Goal: Task Accomplishment & Management: Complete application form

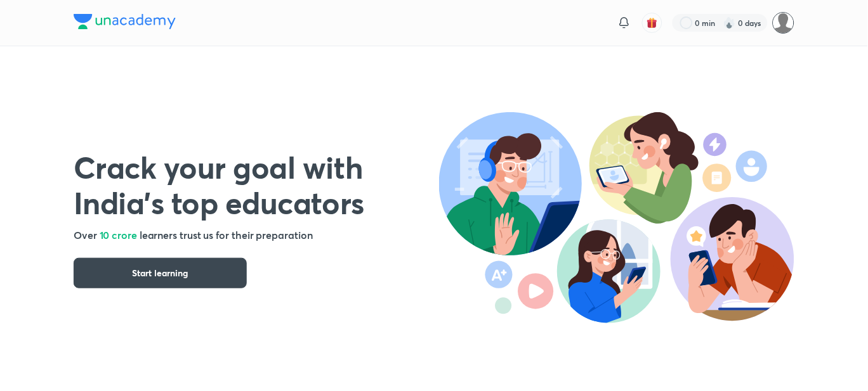
click at [788, 32] on img at bounding box center [784, 23] width 22 height 22
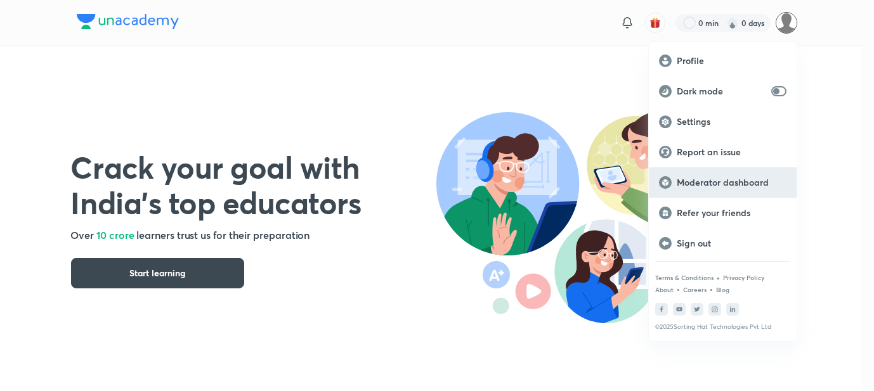
click at [702, 180] on p "Moderator dashboard" at bounding box center [732, 182] width 110 height 11
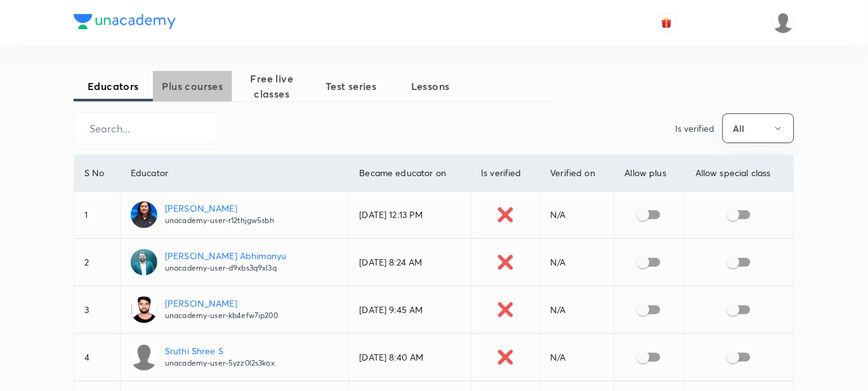
click at [186, 93] on span "Plus courses" at bounding box center [192, 86] width 79 height 15
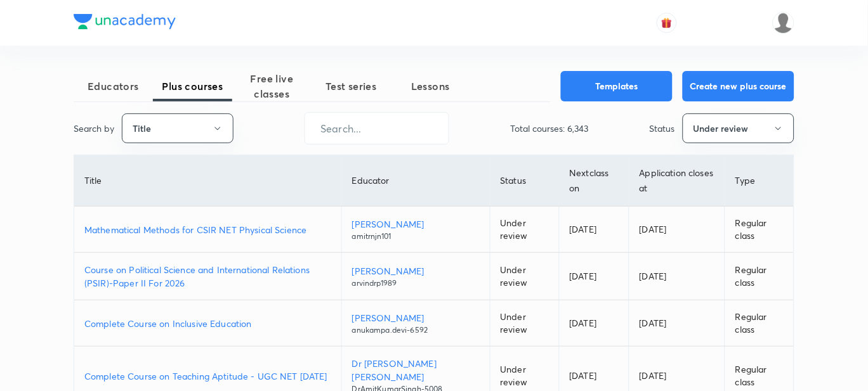
click at [152, 232] on p "Mathematical Methods for CSIR NET Physical Science" at bounding box center [207, 229] width 247 height 13
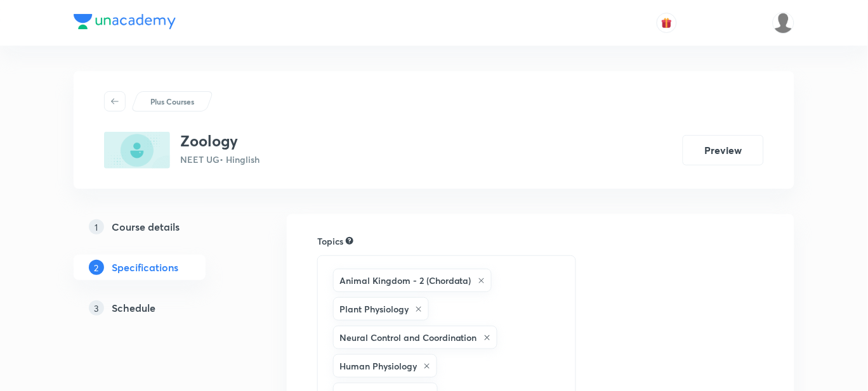
click at [147, 311] on h5 "Schedule" at bounding box center [134, 308] width 44 height 15
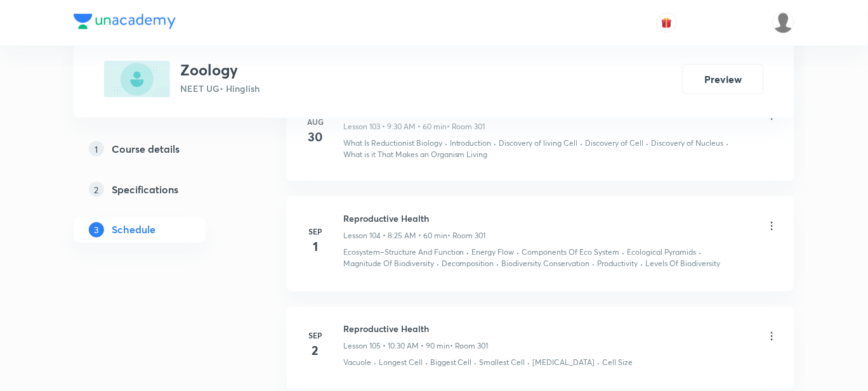
scroll to position [11279, 0]
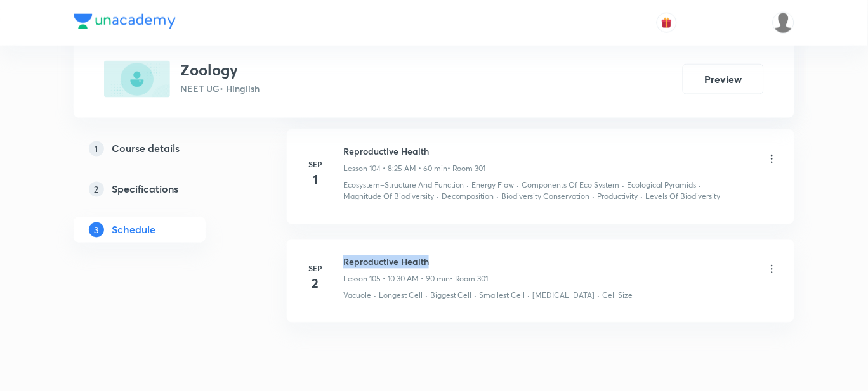
drag, startPoint x: 433, startPoint y: 216, endPoint x: 344, endPoint y: 209, distance: 89.7
click at [344, 256] on h6 "Reproductive Health" at bounding box center [415, 262] width 145 height 13
copy h6 "Reproductive Health"
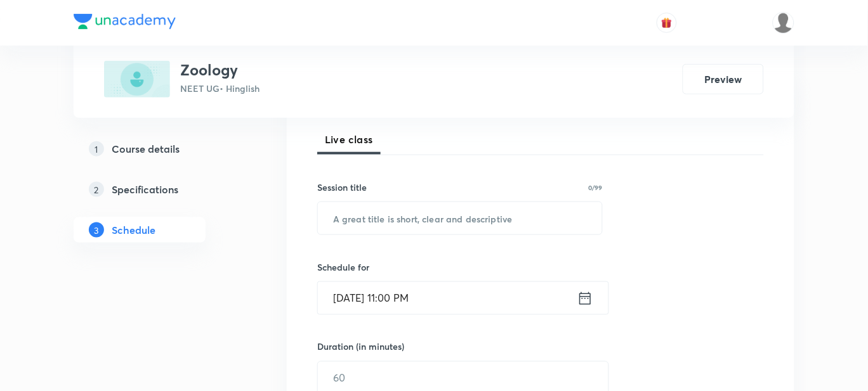
scroll to position [183, 0]
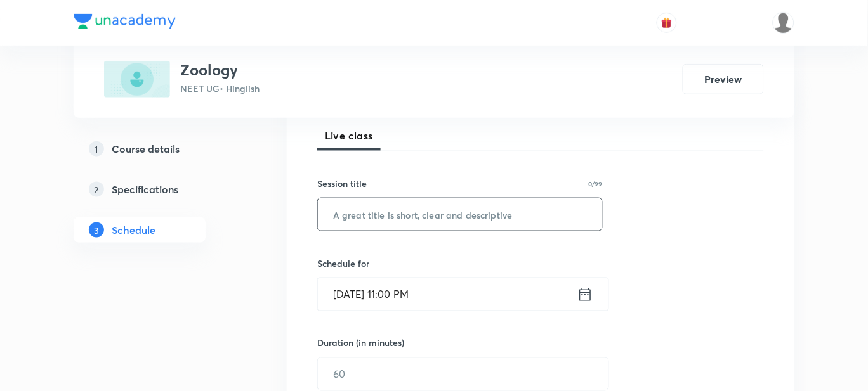
click at [369, 218] on input "text" at bounding box center [460, 215] width 284 height 32
paste input "Reproductive Health"
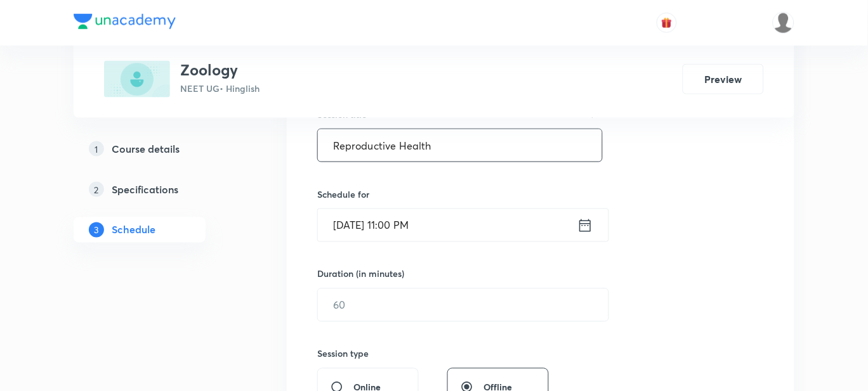
scroll to position [254, 0]
type input "Reproductive Health"
click at [438, 220] on input "Sep 2, 2025, 11:00 PM" at bounding box center [447, 223] width 259 height 32
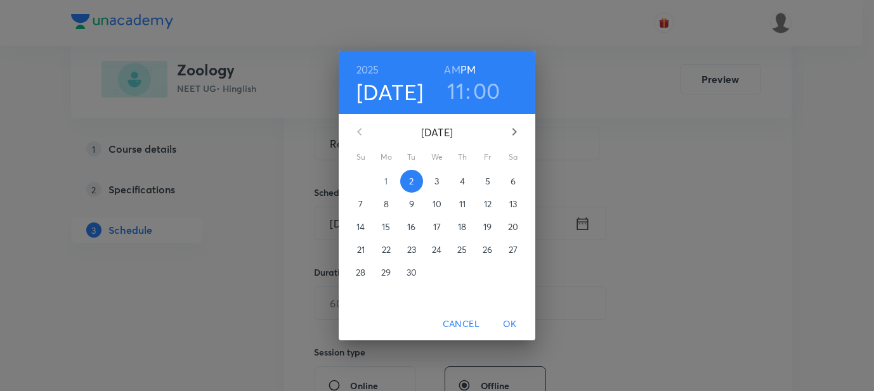
click at [455, 72] on h6 "AM" at bounding box center [452, 70] width 16 height 18
click at [433, 181] on span "3" at bounding box center [437, 181] width 23 height 13
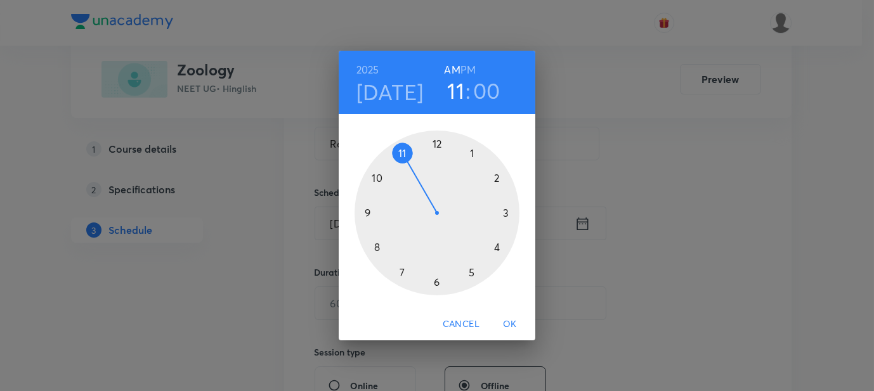
click at [463, 92] on h3 "11" at bounding box center [455, 90] width 17 height 27
click at [374, 251] on div at bounding box center [437, 213] width 165 height 165
click at [472, 277] on div at bounding box center [437, 213] width 165 height 165
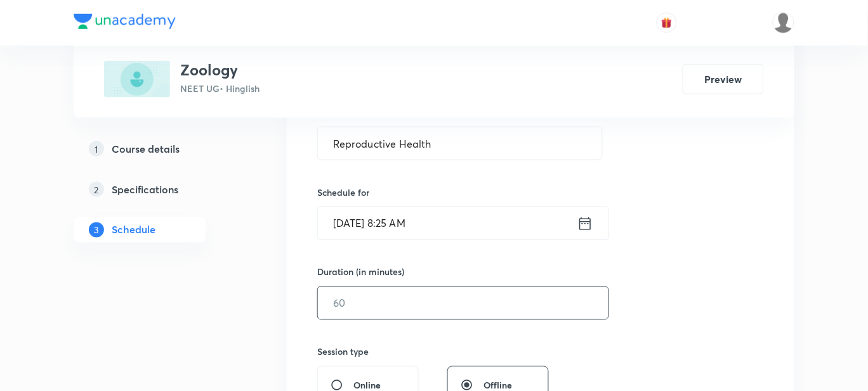
click at [369, 310] on input "text" at bounding box center [463, 303] width 291 height 32
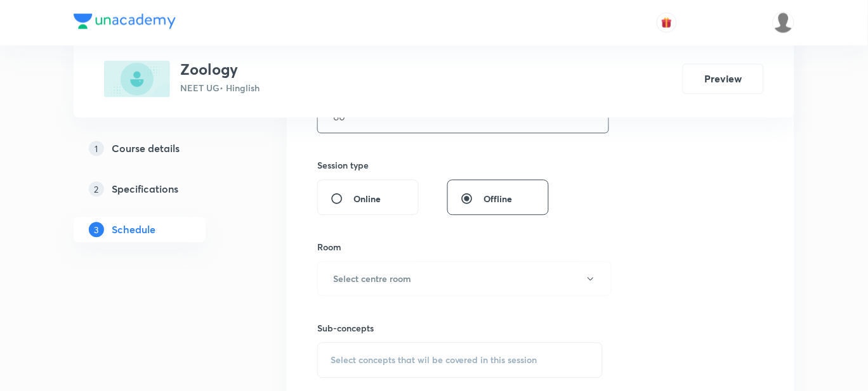
scroll to position [441, 0]
type input "60"
click at [380, 278] on h6 "Select centre room" at bounding box center [372, 277] width 78 height 13
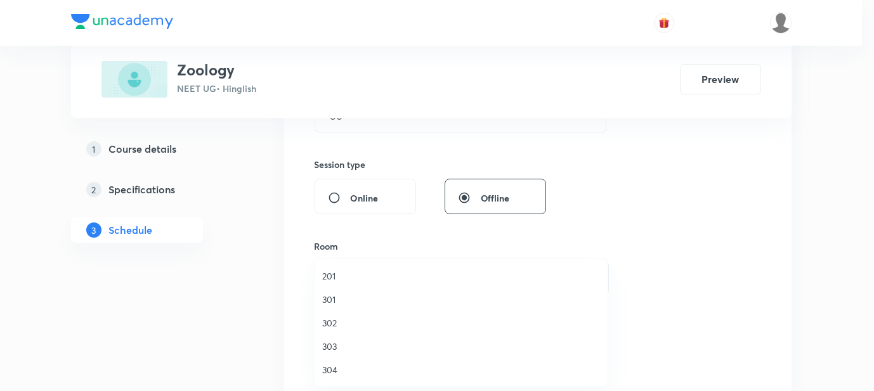
click at [330, 295] on span "301" at bounding box center [461, 299] width 278 height 13
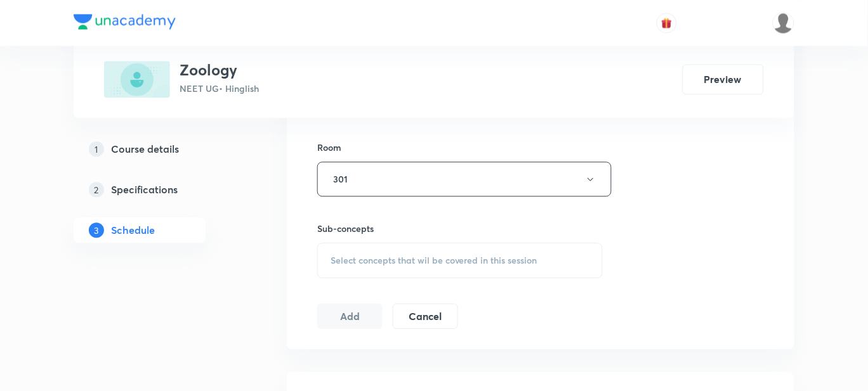
scroll to position [550, 0]
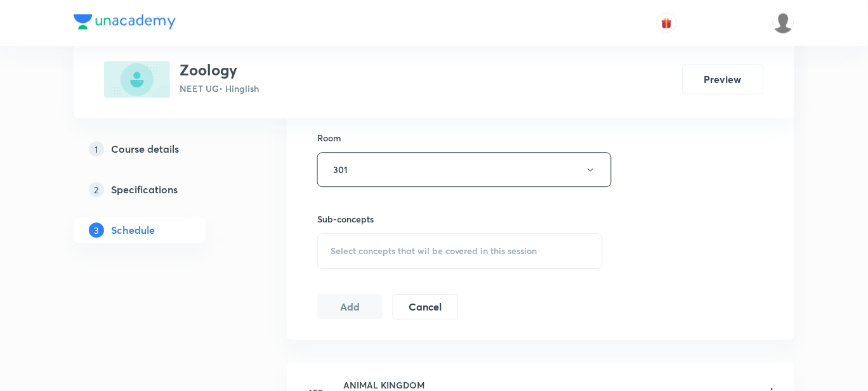
click at [379, 247] on span "Select concepts that wil be covered in this session" at bounding box center [433, 251] width 207 height 10
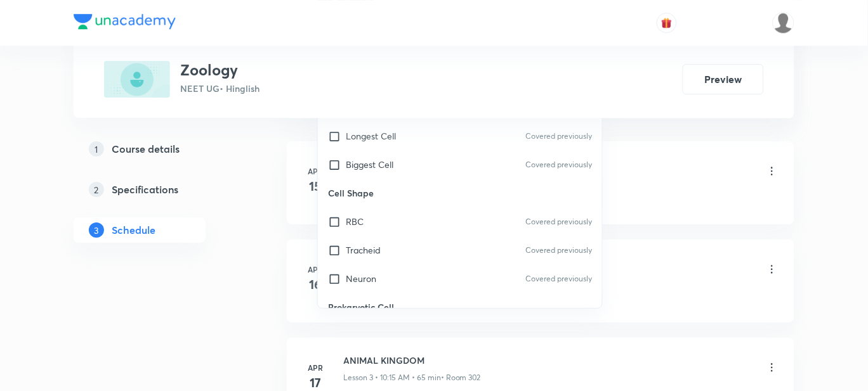
scroll to position [15046, 0]
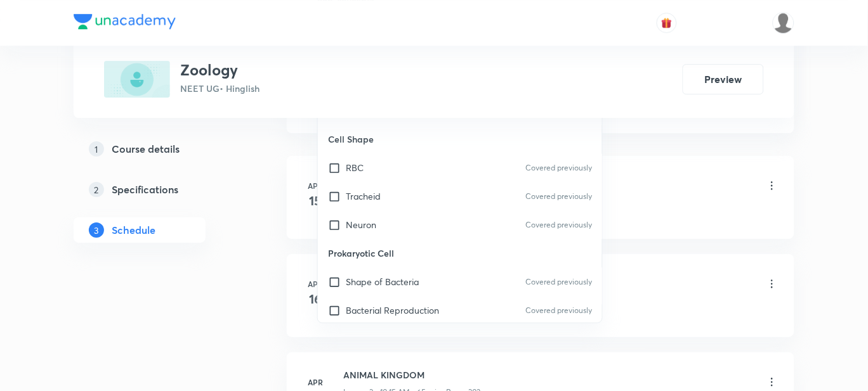
scroll to position [15113, 0]
checkbox input "true"
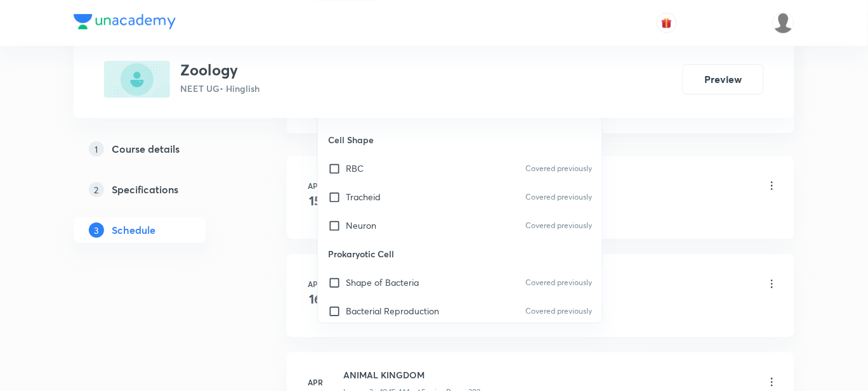
checkbox input "true"
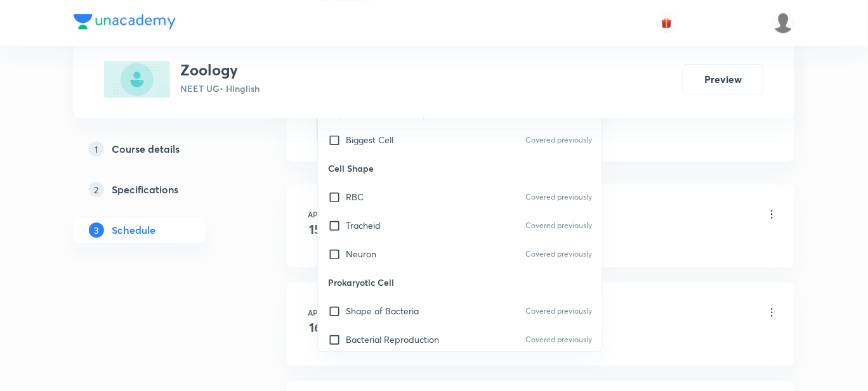
checkbox input "true"
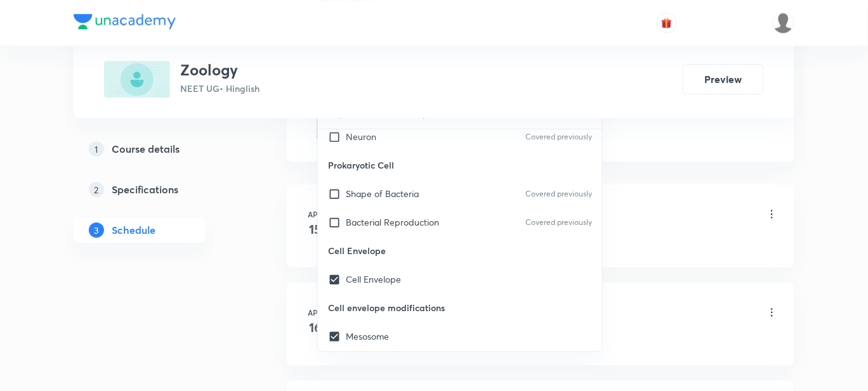
scroll to position [15233, 0]
checkbox input "true"
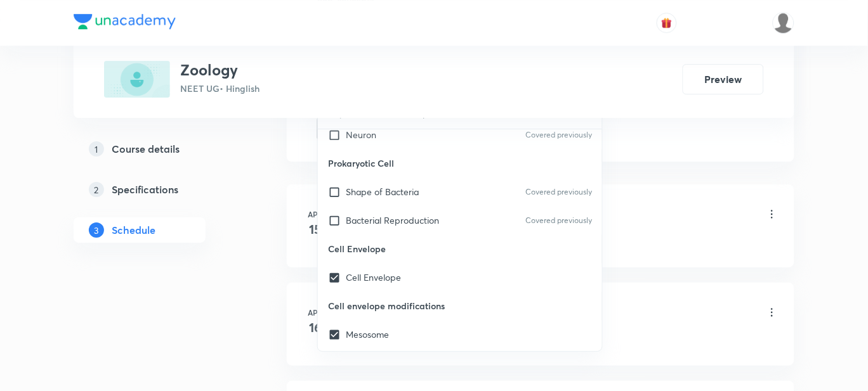
checkbox input "true"
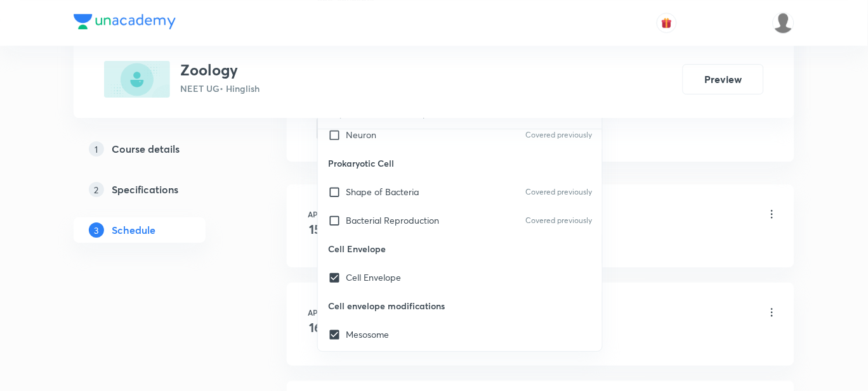
checkbox input "true"
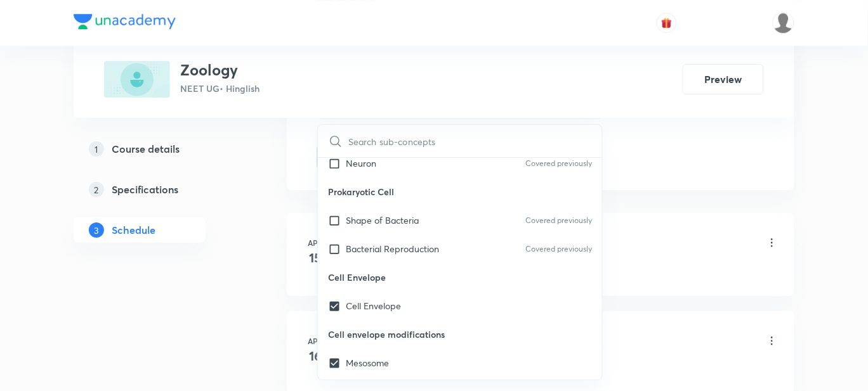
checkbox input "true"
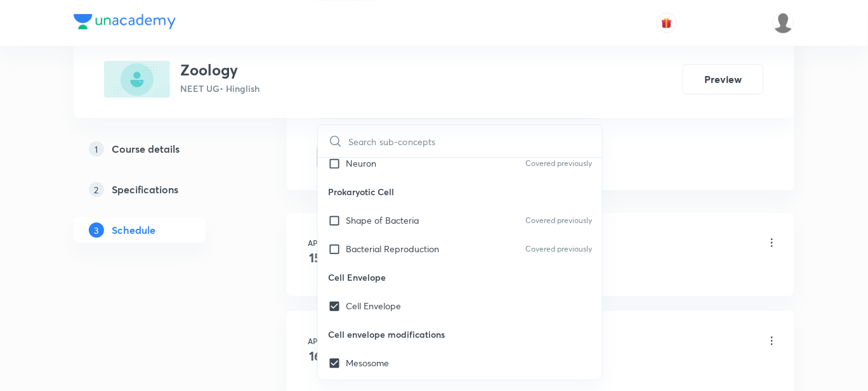
checkbox input "true"
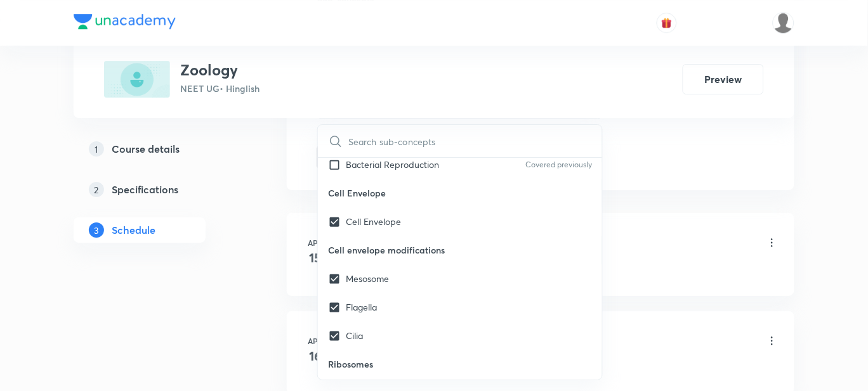
scroll to position [15322, 0]
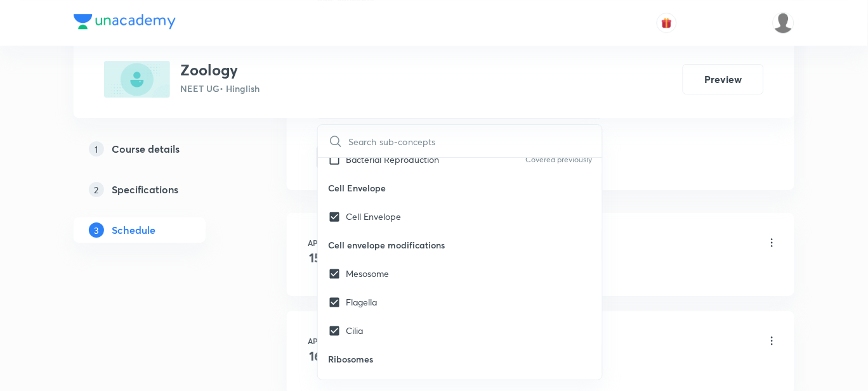
checkbox input "true"
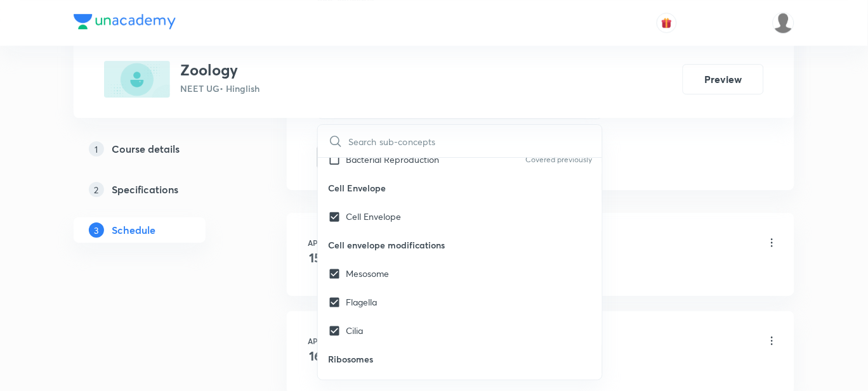
checkbox input "true"
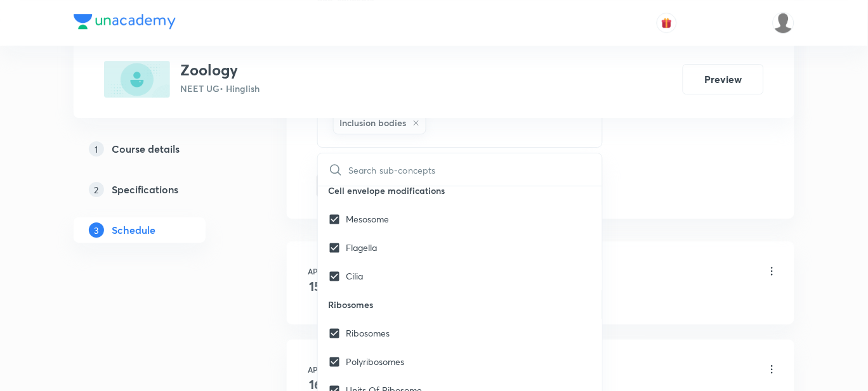
scroll to position [15412, 0]
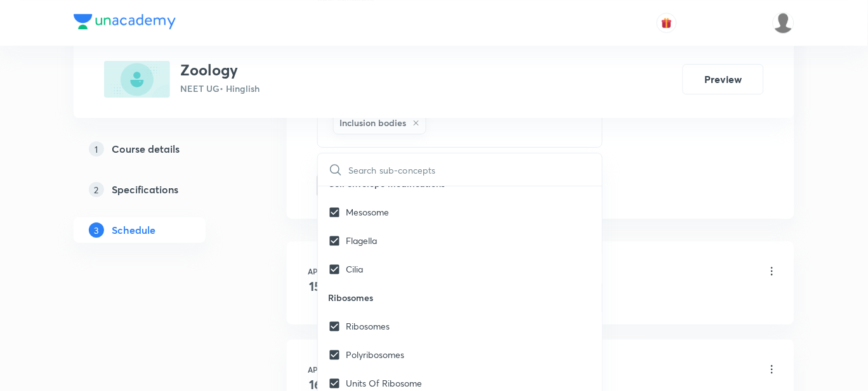
checkbox input "true"
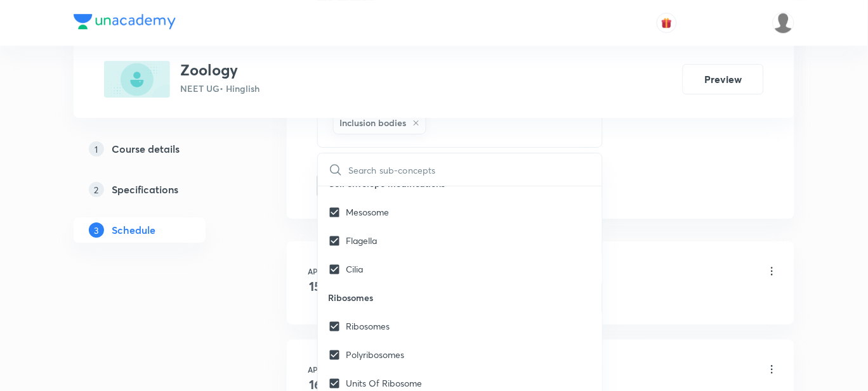
checkbox input "true"
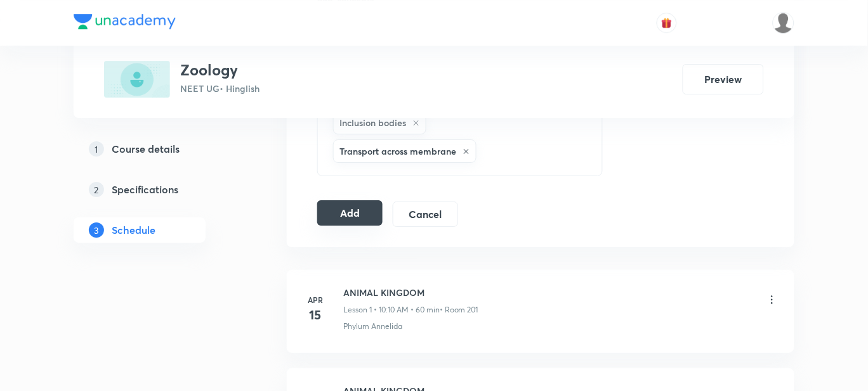
click at [351, 222] on button "Add" at bounding box center [349, 212] width 65 height 25
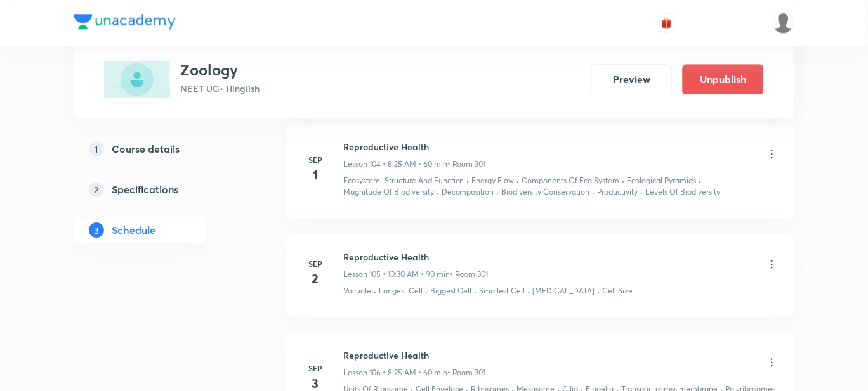
scroll to position [10806, 0]
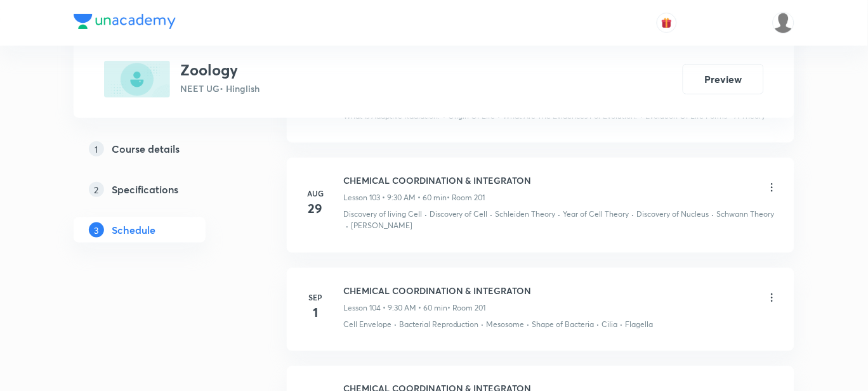
scroll to position [11231, 0]
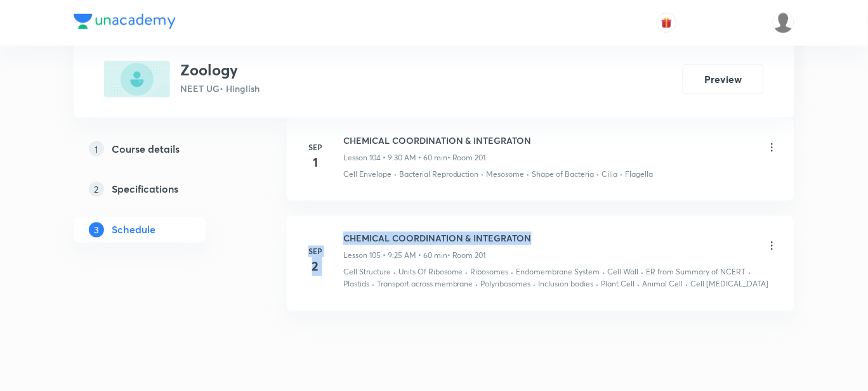
drag, startPoint x: 533, startPoint y: 198, endPoint x: 275, endPoint y: 203, distance: 257.6
drag, startPoint x: 535, startPoint y: 195, endPoint x: 344, endPoint y: 200, distance: 191.0
click at [344, 232] on div "CHEMICAL COORDINATION & INTEGRATON Lesson 105 • 9:25 AM • 60 min • Room 201" at bounding box center [560, 247] width 435 height 30
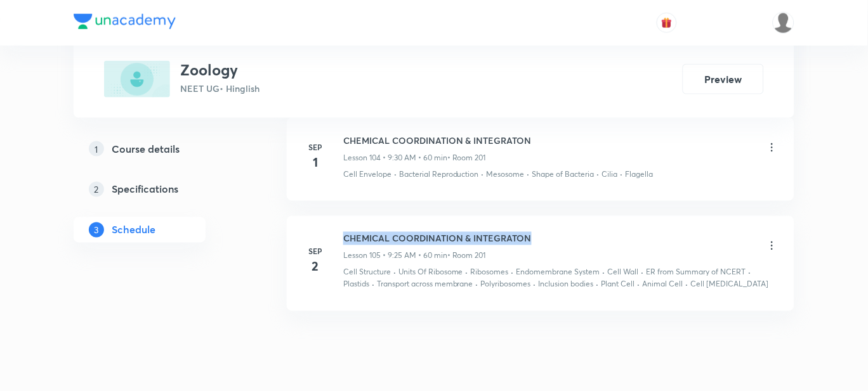
copy h6 "CHEMICAL COORDINATION & INTEGRATON"
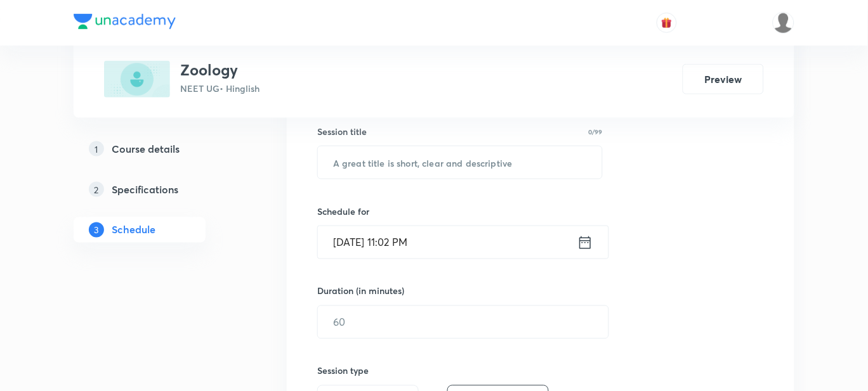
scroll to position [237, 0]
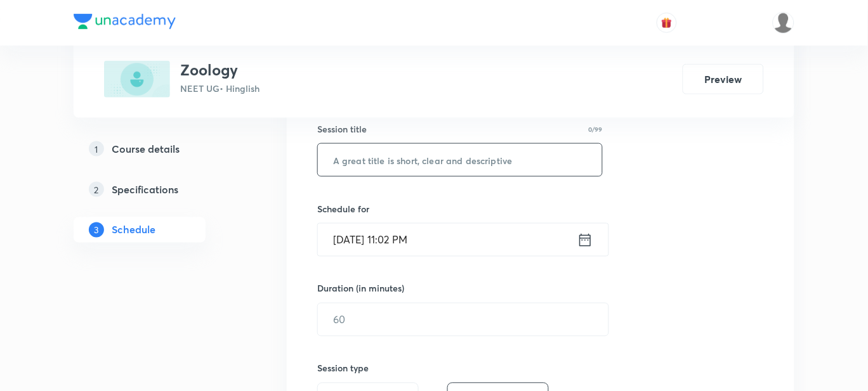
click at [407, 162] on input "text" at bounding box center [460, 160] width 284 height 32
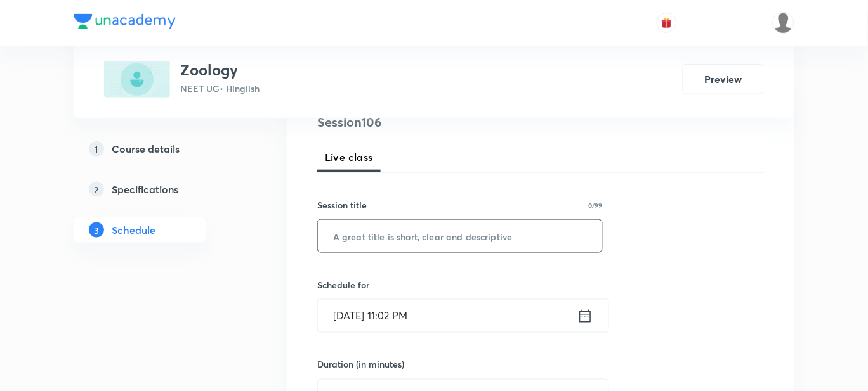
scroll to position [79, 0]
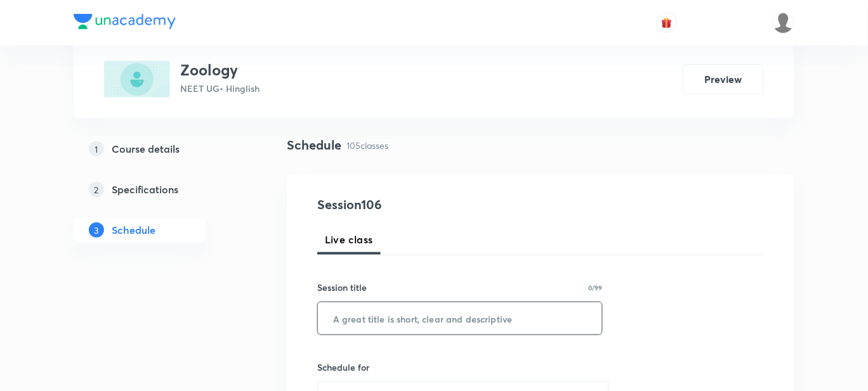
paste input "CHEMICAL COORDINATION & INTEGRATON"
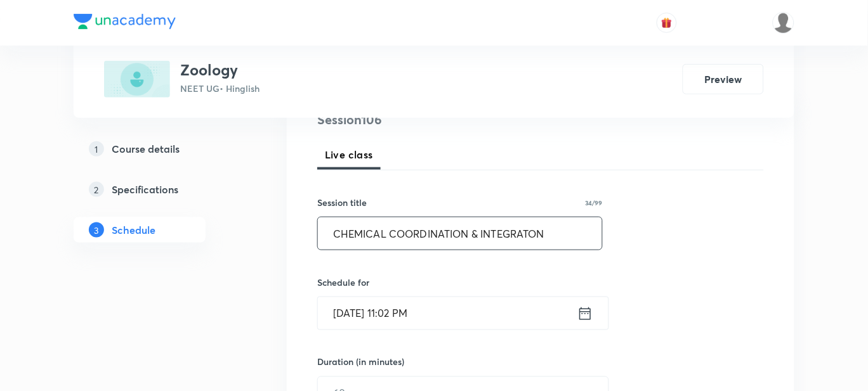
scroll to position [317, 0]
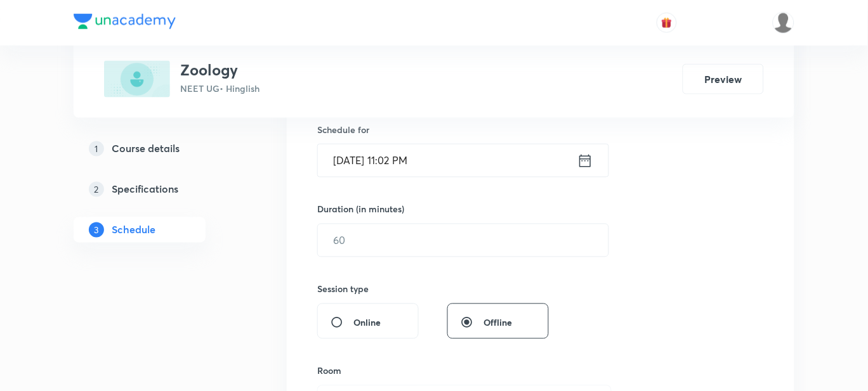
type input "CHEMICAL COORDINATION & INTEGRATON"
click at [448, 161] on input "[DATE] 11:02 PM" at bounding box center [447, 161] width 259 height 32
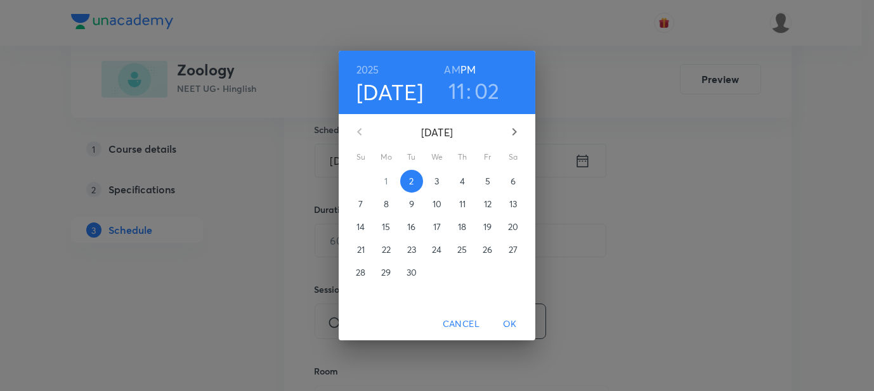
click at [452, 60] on div "[DATE] 11 : 02 AM PM" at bounding box center [437, 82] width 197 height 63
click at [436, 183] on p "3" at bounding box center [437, 181] width 4 height 13
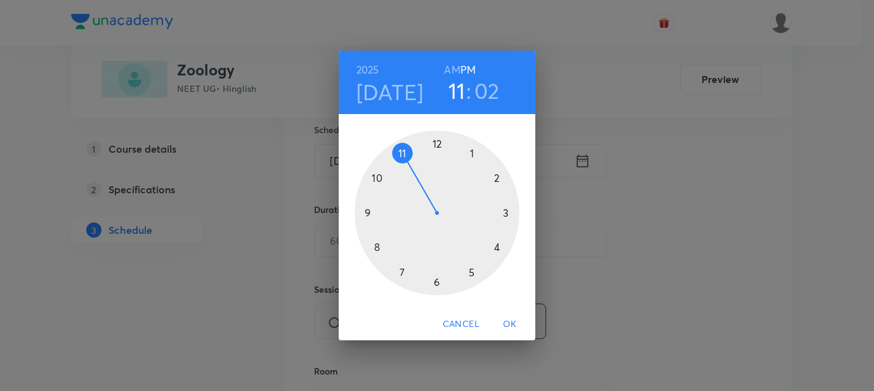
click at [455, 87] on h3 "11" at bounding box center [456, 90] width 17 height 27
click at [455, 65] on h6 "AM" at bounding box center [452, 70] width 16 height 18
click at [365, 212] on div at bounding box center [437, 213] width 165 height 165
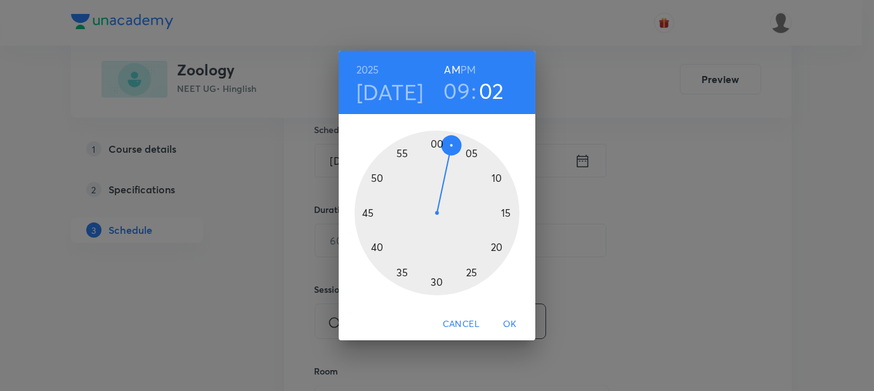
click at [440, 285] on div at bounding box center [437, 213] width 165 height 165
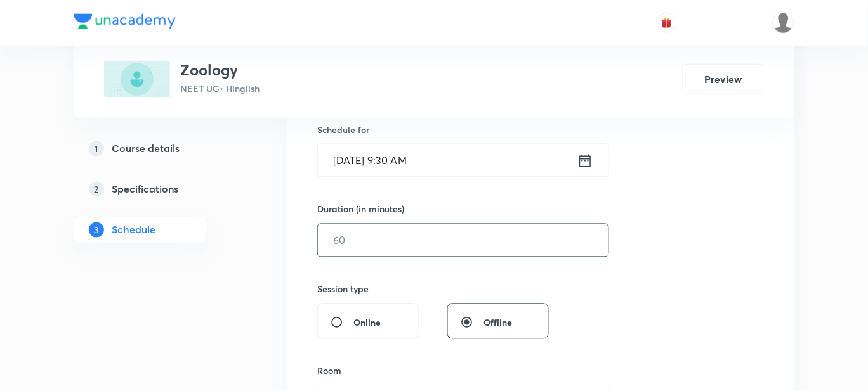
click at [391, 230] on input "text" at bounding box center [463, 241] width 291 height 32
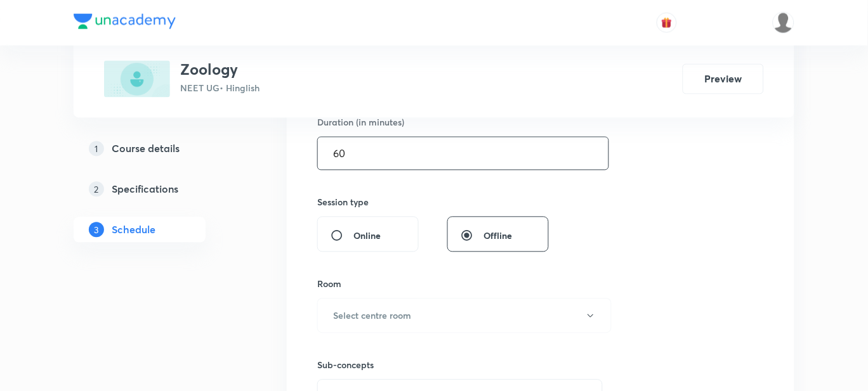
scroll to position [475, 0]
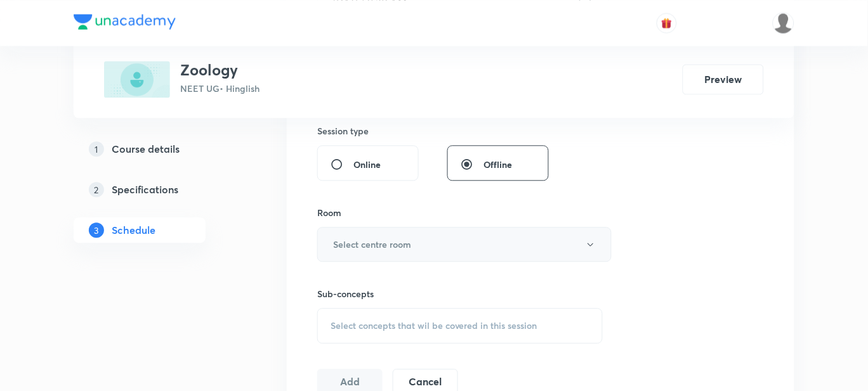
type input "60"
click at [363, 239] on h6 "Select centre room" at bounding box center [372, 244] width 78 height 13
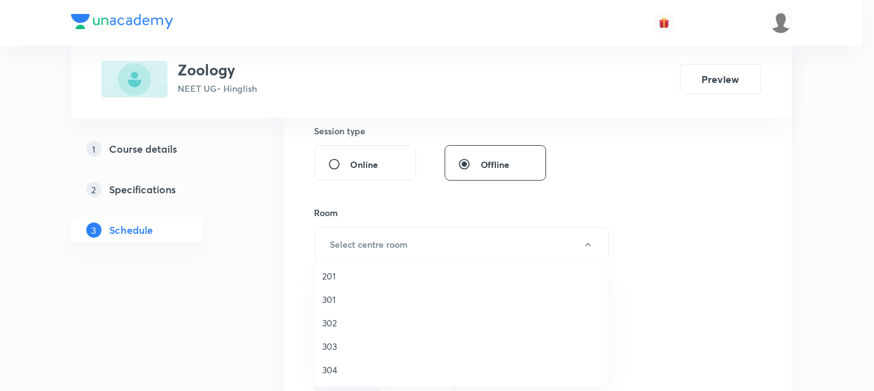
click at [348, 271] on span "201" at bounding box center [461, 276] width 278 height 13
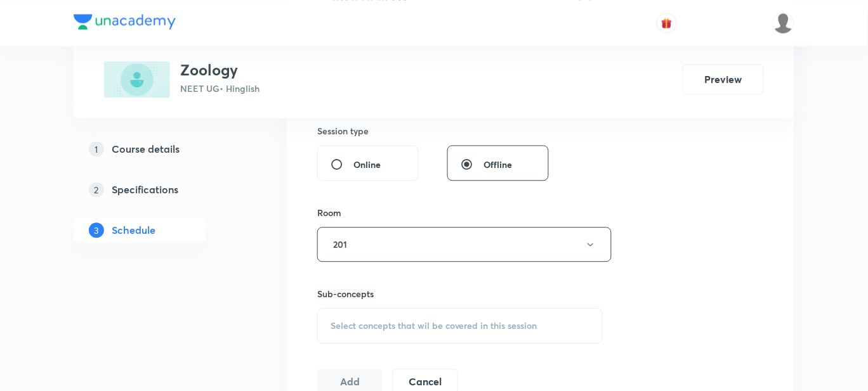
click at [350, 325] on span "Select concepts that wil be covered in this session" at bounding box center [433, 326] width 207 height 10
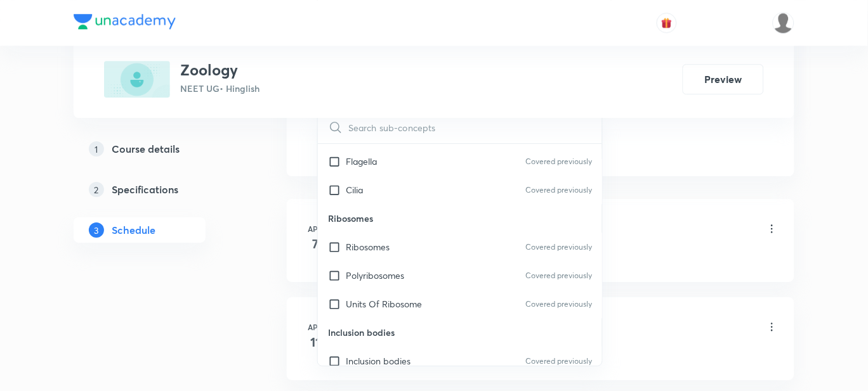
scroll to position [15778, 0]
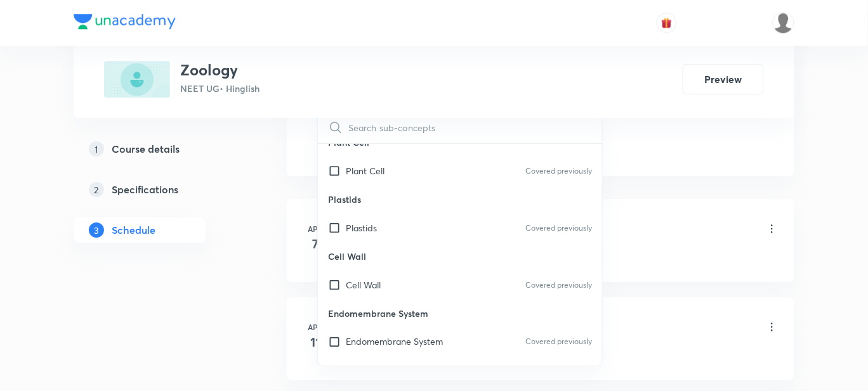
checkbox input "false"
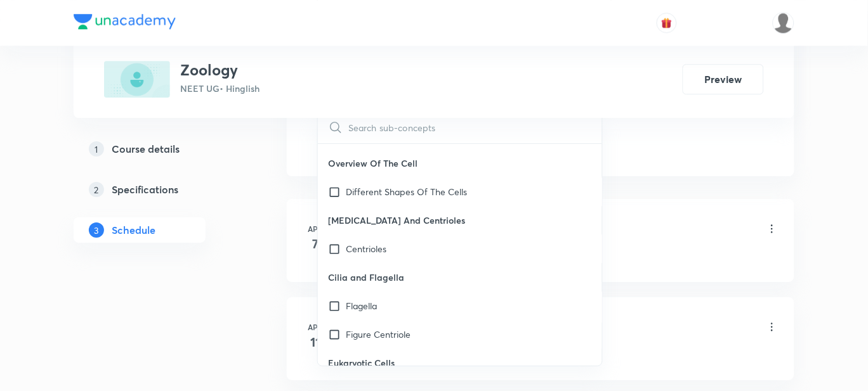
scroll to position [18157, 0]
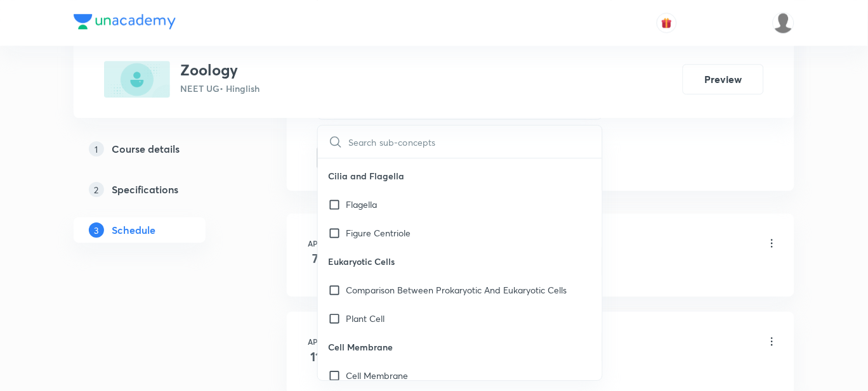
checkbox input "true"
click at [389, 369] on p "Cell Membrane" at bounding box center [377, 375] width 62 height 13
checkbox input "true"
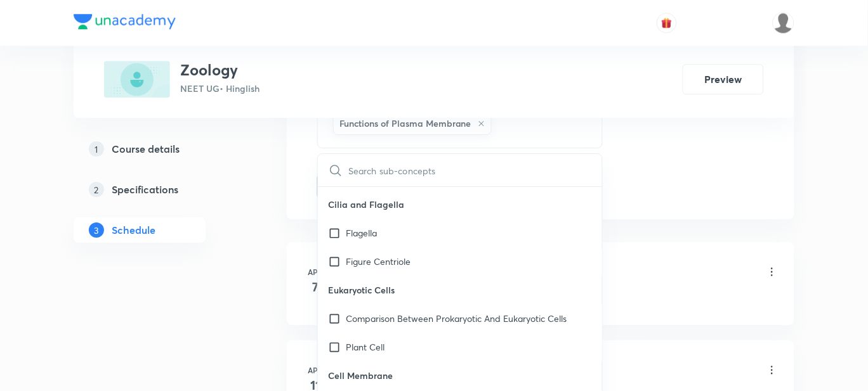
checkbox input "true"
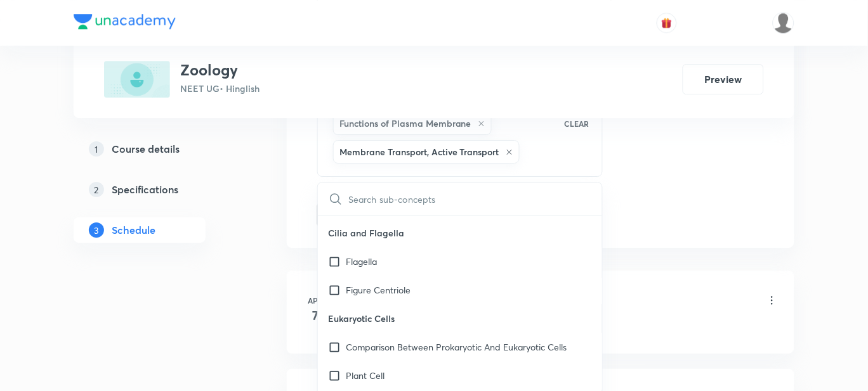
checkbox input "true"
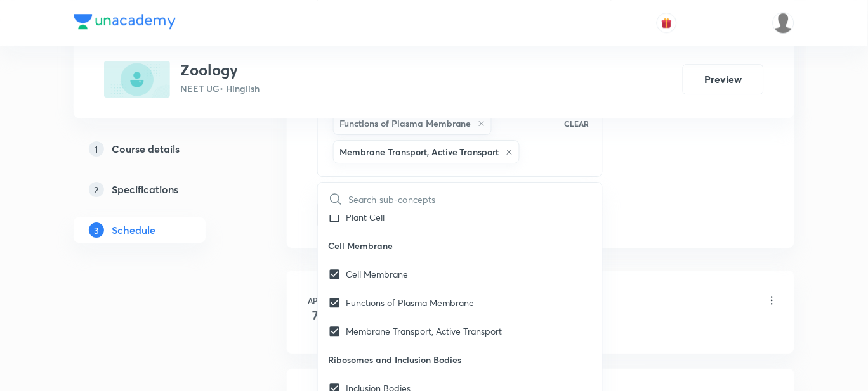
checkbox input "true"
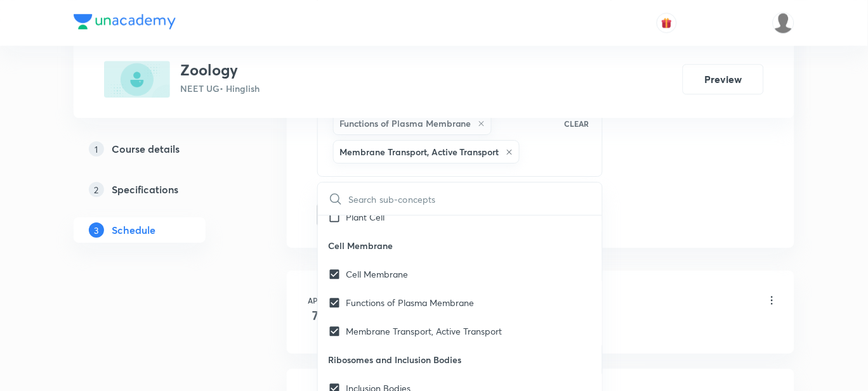
checkbox input "true"
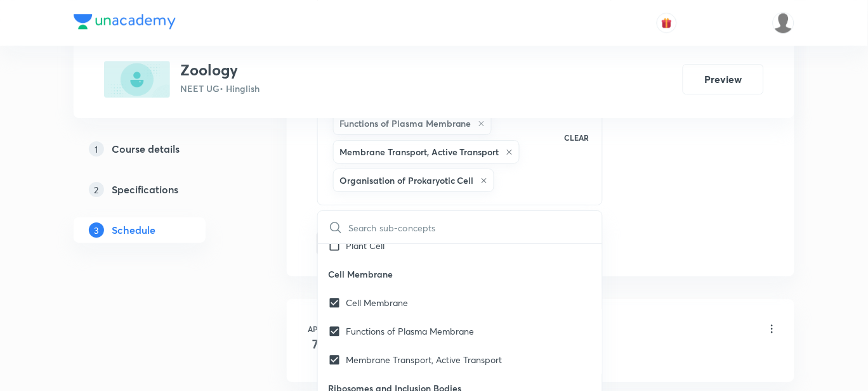
checkbox input "true"
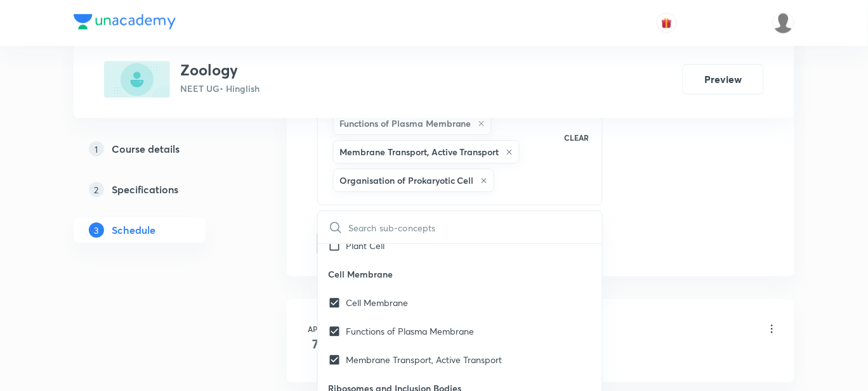
checkbox input "true"
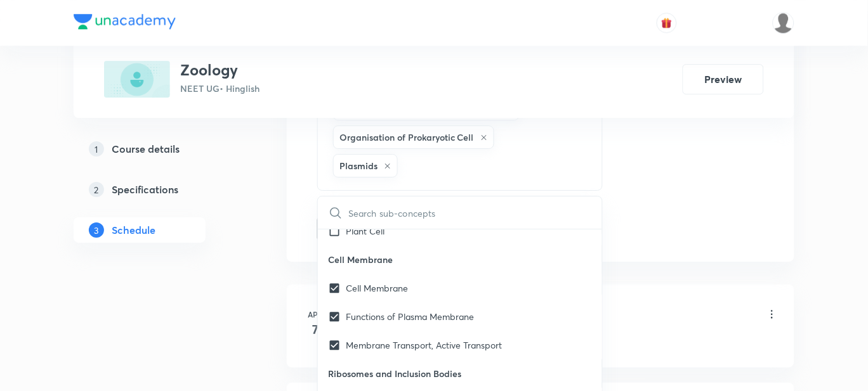
scroll to position [793, 0]
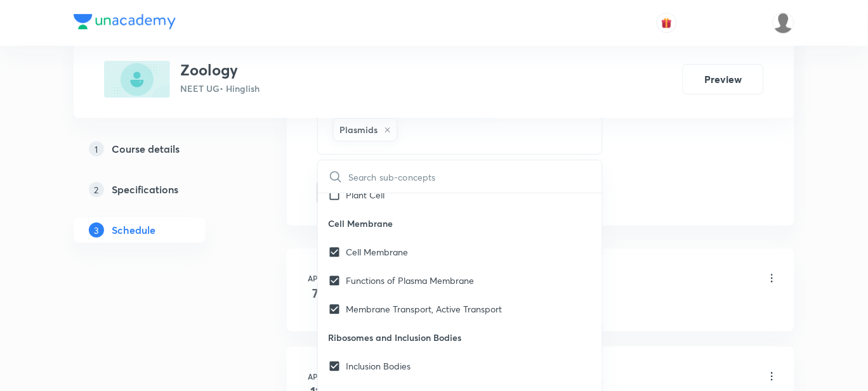
checkbox input "true"
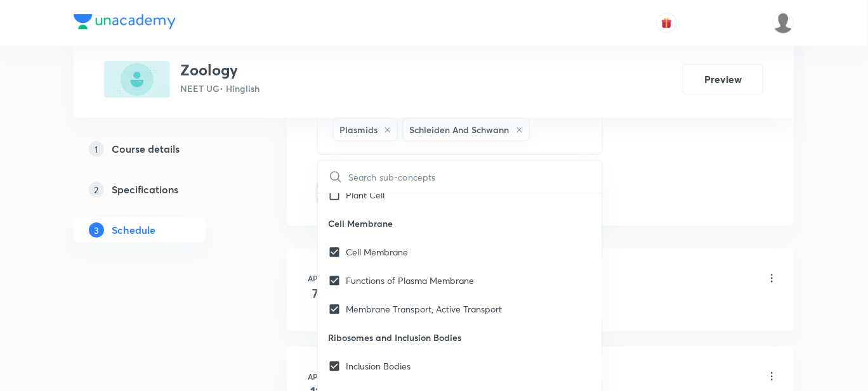
checkbox input "true"
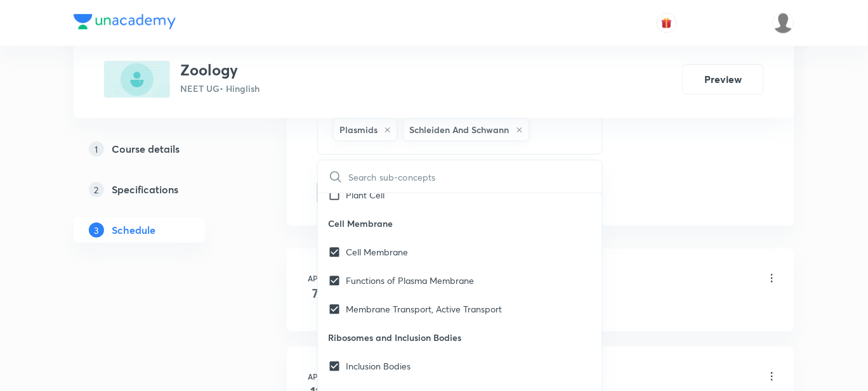
checkbox input "true"
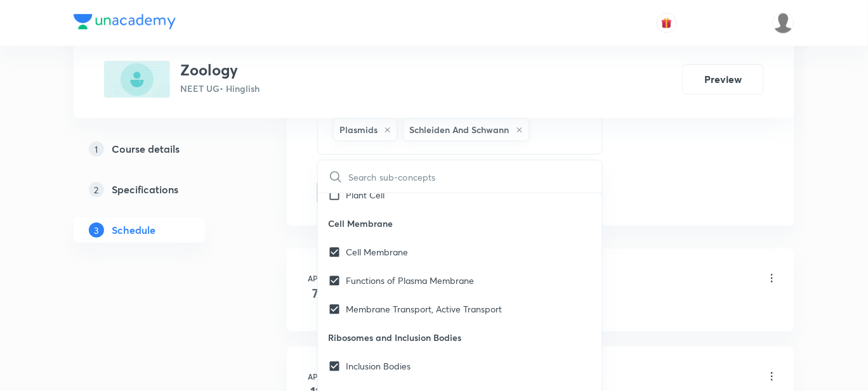
checkbox input "true"
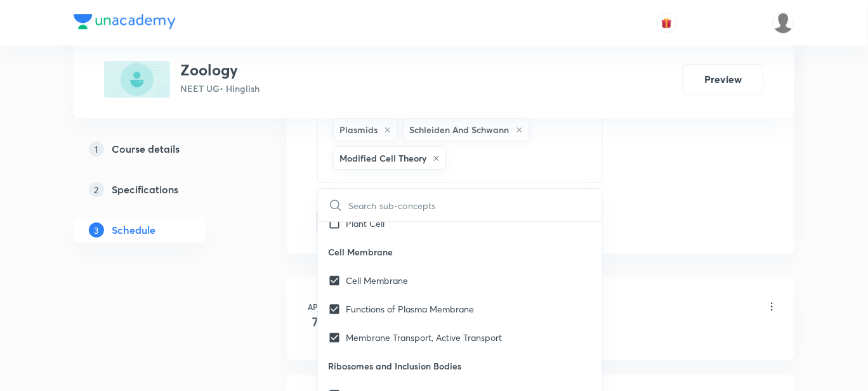
scroll to position [18395, 0]
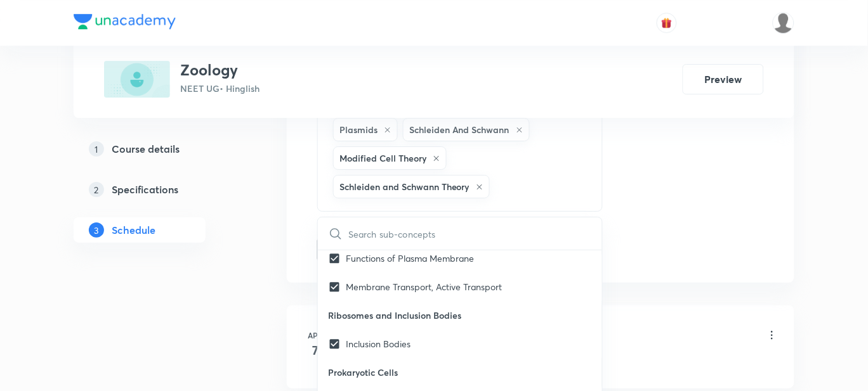
checkbox input "true"
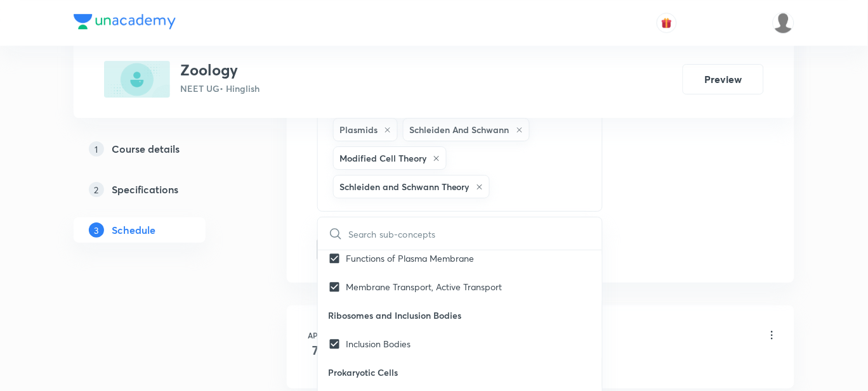
checkbox input "true"
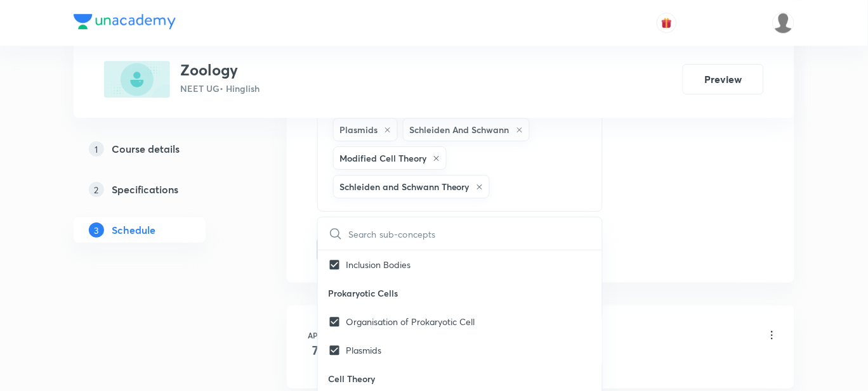
checkbox input "true"
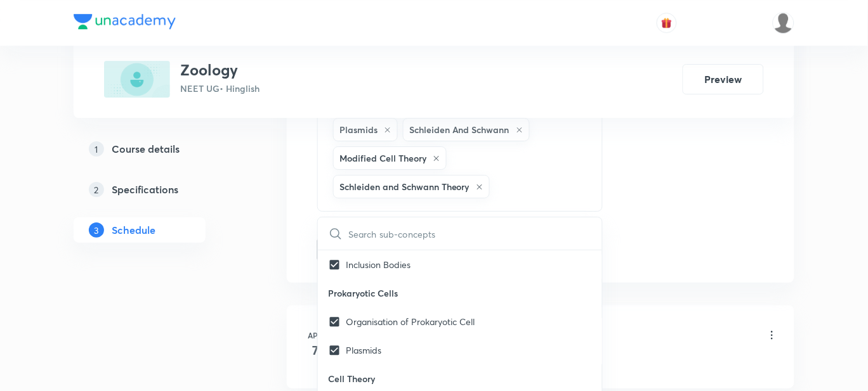
checkbox input "true"
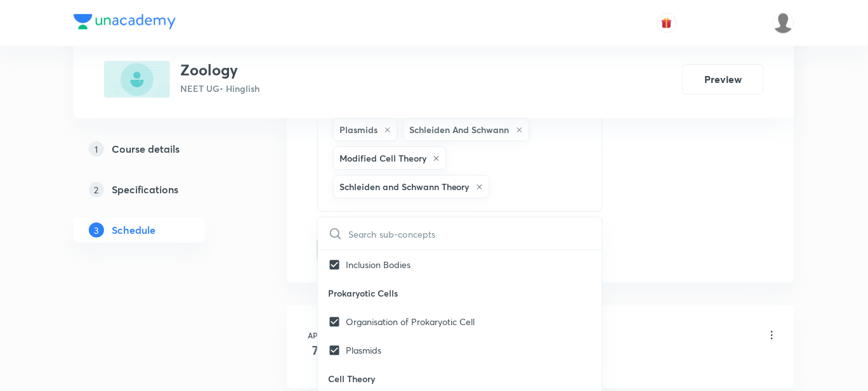
checkbox input "true"
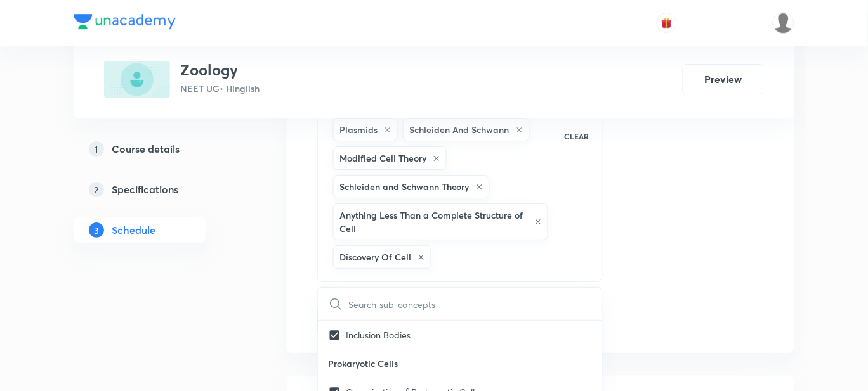
checkbox input "true"
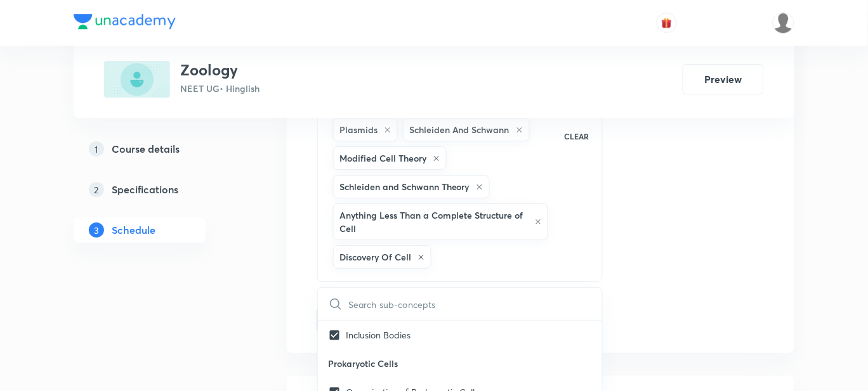
checkbox input "true"
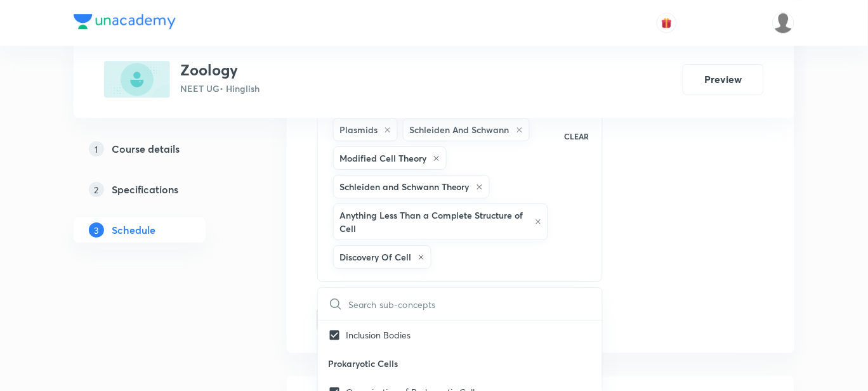
checkbox input "true"
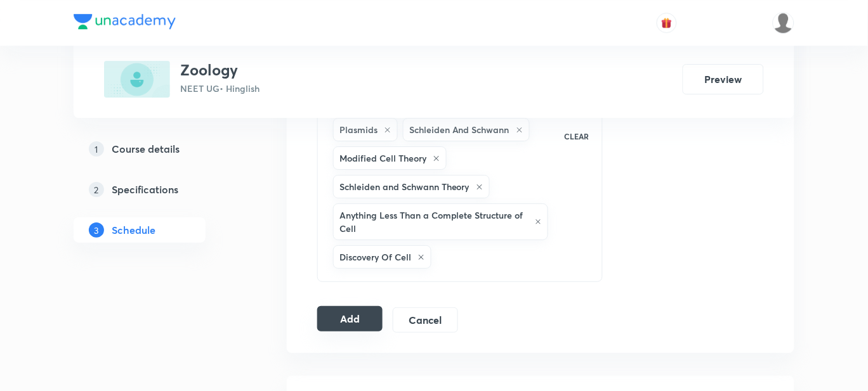
click at [344, 330] on button "Add" at bounding box center [349, 318] width 65 height 25
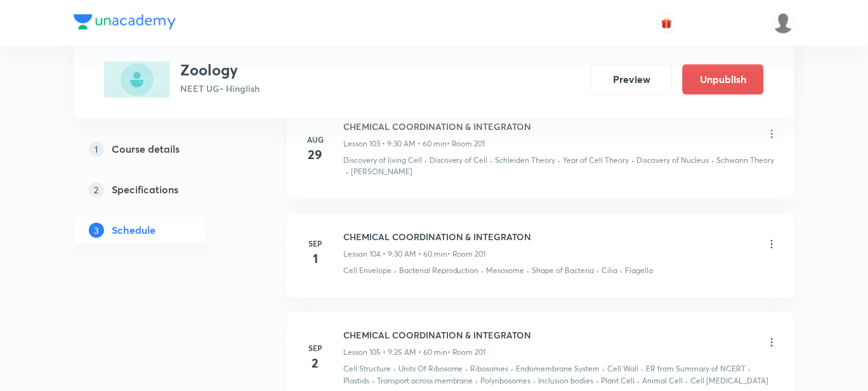
scroll to position [10770, 0]
